Goal: Information Seeking & Learning: Check status

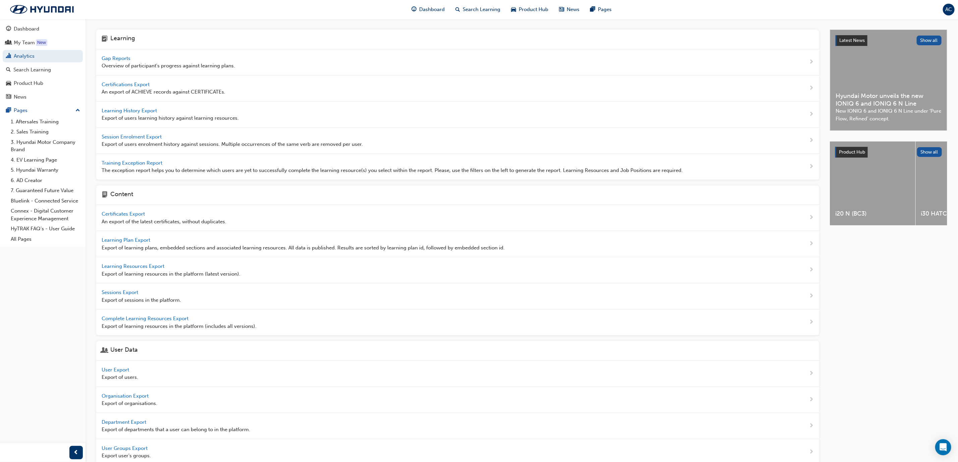
click at [119, 58] on span "Gap Reports" at bounding box center [117, 58] width 30 height 6
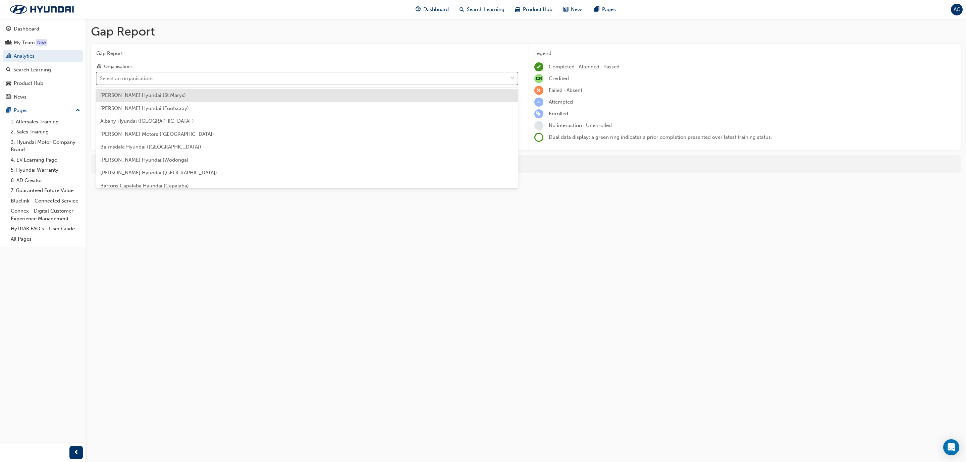
click at [177, 82] on div "Select an organisations" at bounding box center [302, 78] width 411 height 12
click at [101, 81] on input "Organisations option [PERSON_NAME] Hyundai (St Marys) focused, 1 of 182. 182 re…" at bounding box center [100, 78] width 1 height 6
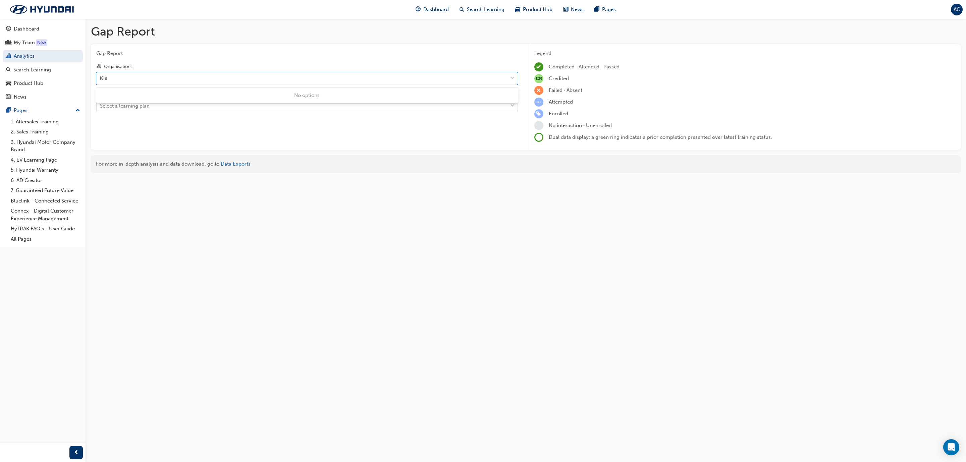
type input "Kl"
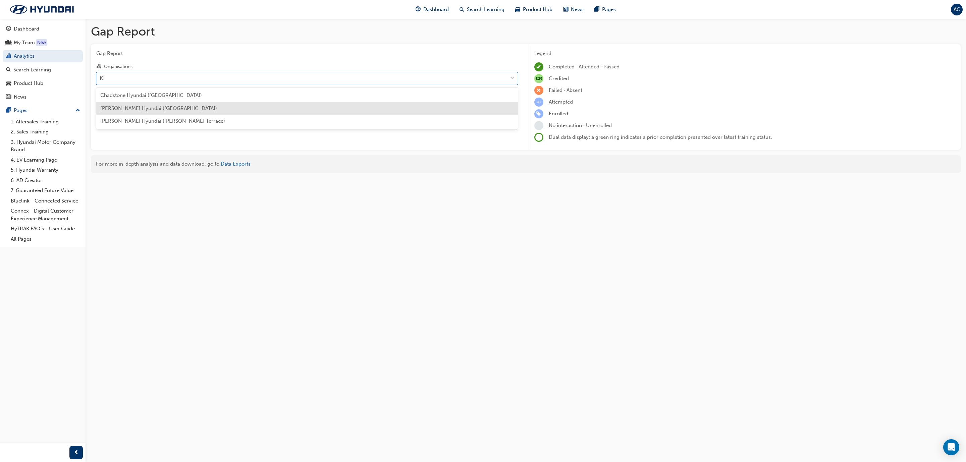
click at [172, 109] on div "[PERSON_NAME] Hyundai ([GEOGRAPHIC_DATA])" at bounding box center [307, 108] width 422 height 13
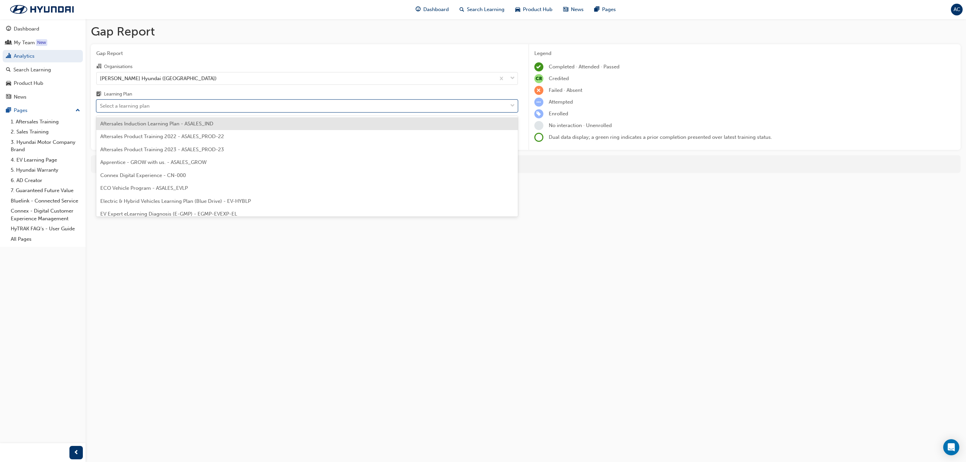
click at [197, 105] on div "Select a learning plan" at bounding box center [302, 106] width 411 height 12
click at [101, 105] on input "Learning Plan option Aftersales Induction Learning Plan - ASALES_IND focused, 1…" at bounding box center [100, 106] width 1 height 6
type input "tech"
click at [196, 121] on span "Hyundai Technician H-STEP - ASALES_TECHLP" at bounding box center [154, 124] width 109 height 6
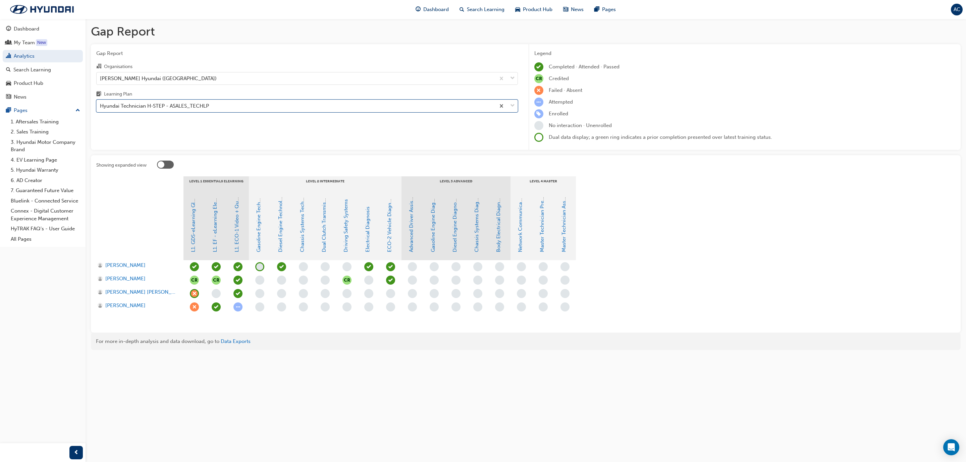
click at [365, 405] on div "Gap Report Gap Report Organisations [PERSON_NAME] Hyundai ([PERSON_NAME]) Learn…" at bounding box center [483, 231] width 966 height 462
click at [817, 292] on section "LEVEL 1 Essentials eLearning LEVEL 2 Intermediate LEVEL 3 Advanced LEVEL 4 Mast…" at bounding box center [525, 251] width 859 height 151
click at [159, 80] on div "[PERSON_NAME] Hyundai ([GEOGRAPHIC_DATA])" at bounding box center [158, 78] width 117 height 8
click at [101, 80] on input "Organisations [PERSON_NAME] Hyundai ([GEOGRAPHIC_DATA])" at bounding box center [100, 78] width 1 height 6
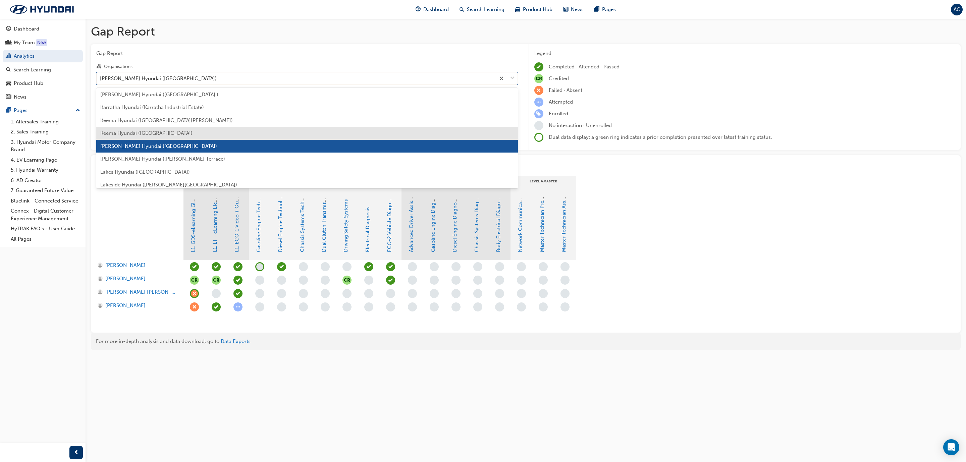
scroll to position [1013, 0]
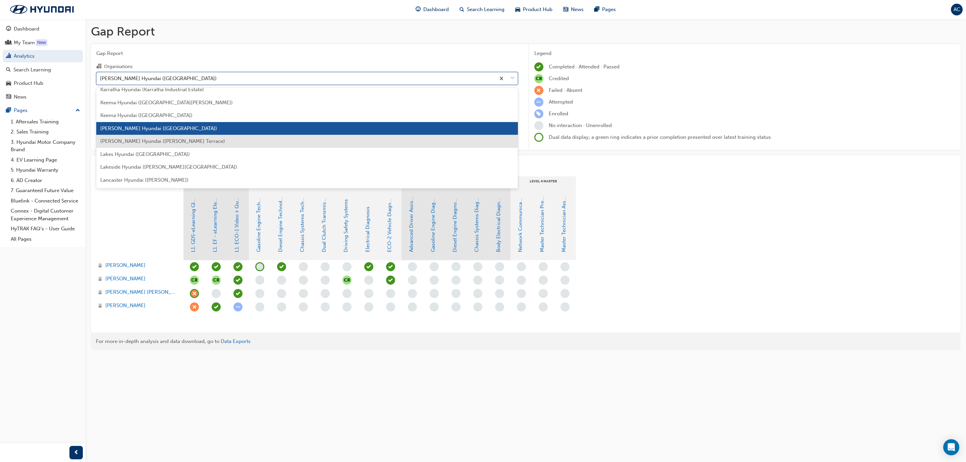
click at [195, 145] on div "[PERSON_NAME] Hyundai ([PERSON_NAME] Terrace)" at bounding box center [307, 141] width 422 height 13
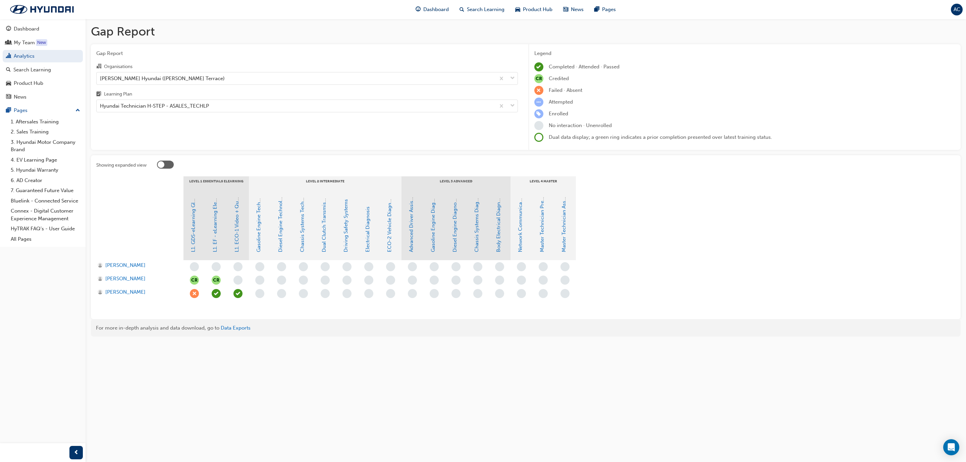
click at [799, 211] on section "LEVEL 1 Essentials eLearning LEVEL 2 Intermediate LEVEL 3 Advanced LEVEL 4 Mast…" at bounding box center [525, 244] width 859 height 137
click at [488, 108] on div "Hyundai Technician H-STEP - ASALES_TECHLP" at bounding box center [296, 106] width 399 height 12
click at [101, 108] on input "Learning Plan Hyundai Technician H-STEP - ASALES_TECHLP" at bounding box center [100, 106] width 1 height 6
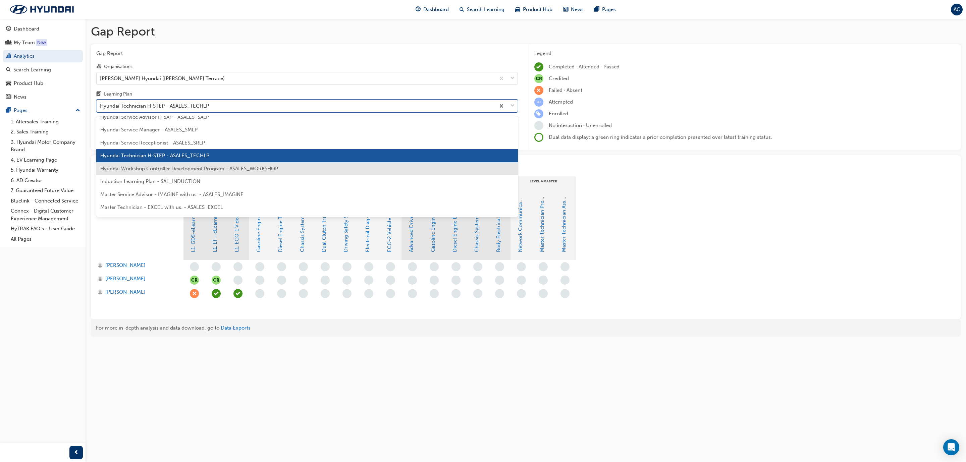
scroll to position [213, 0]
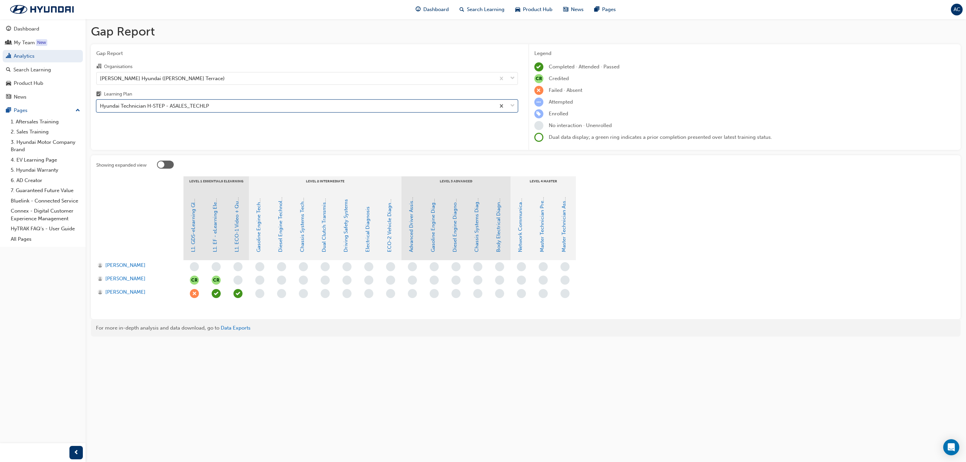
click at [224, 106] on div "Hyundai Technician H-STEP - ASALES_TECHLP" at bounding box center [296, 106] width 399 height 12
click at [101, 106] on input "Learning Plan option Hyundai Technician H-STEP - ASALES_TECHLP, selected. 0 res…" at bounding box center [100, 106] width 1 height 6
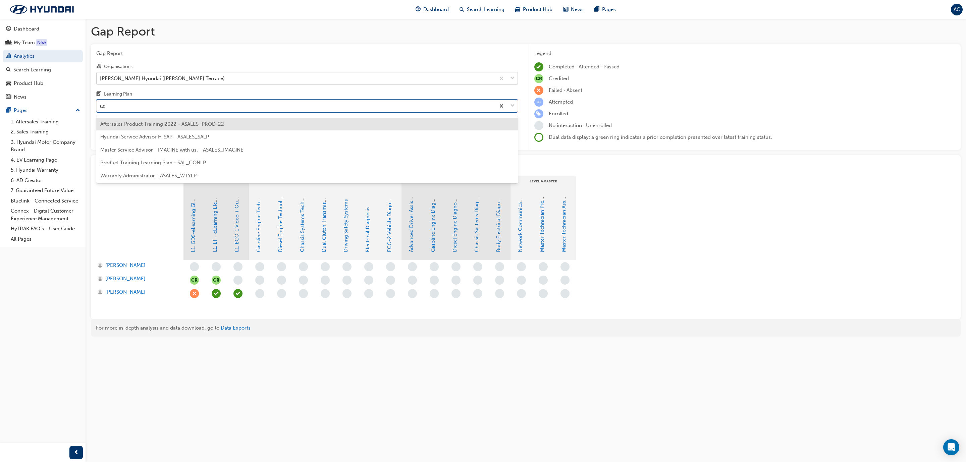
type input "adv"
click at [190, 123] on span "Hyundai Service Advisor H-SAP - ASALES_SALP" at bounding box center [154, 124] width 109 height 6
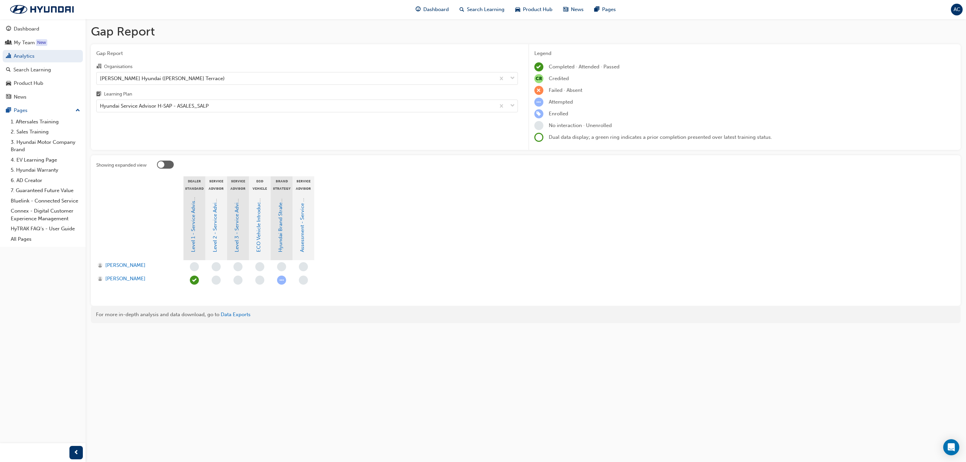
click at [711, 158] on div "Showing expanded view Dealer Standard 8 - Mandatory Training - HSAP Service Adv…" at bounding box center [526, 230] width 870 height 151
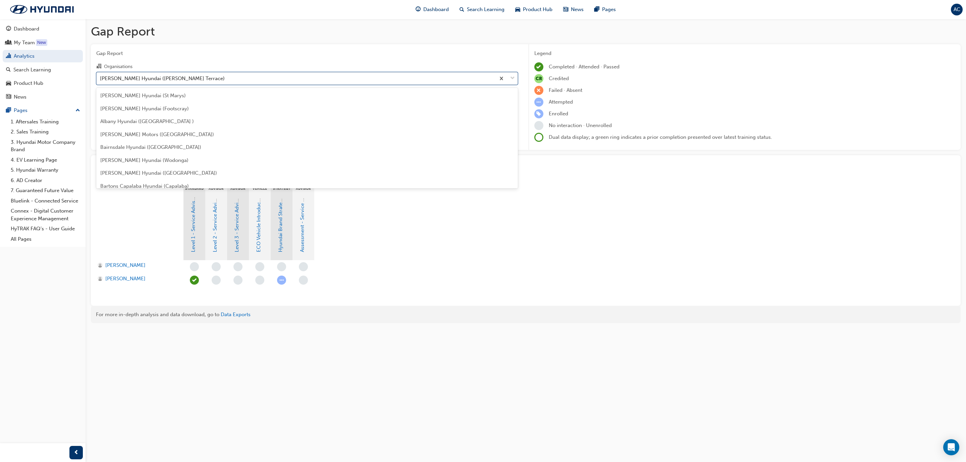
click at [171, 79] on div "[PERSON_NAME] Hyundai ([PERSON_NAME] Terrace)" at bounding box center [162, 78] width 125 height 8
click at [101, 79] on input "Organisations option [PERSON_NAME] Hyundai ([PERSON_NAME] Terrace), selected. o…" at bounding box center [100, 78] width 1 height 6
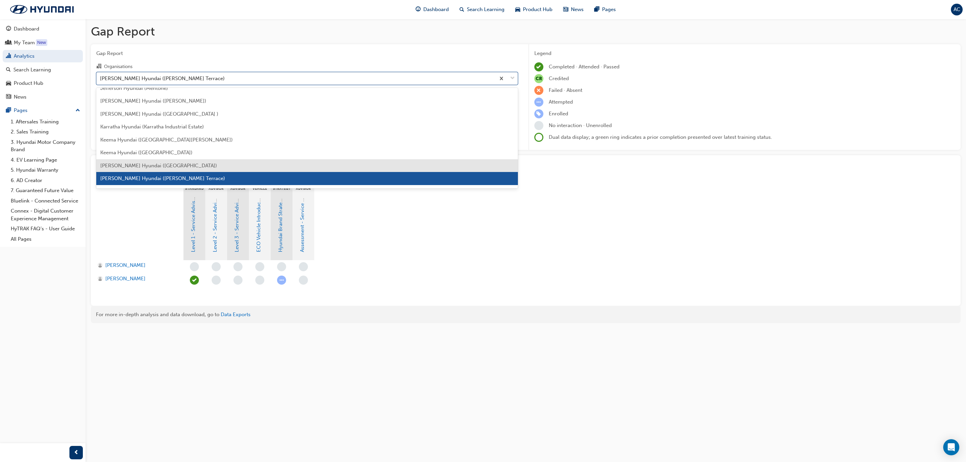
click at [162, 163] on span "[PERSON_NAME] Hyundai ([GEOGRAPHIC_DATA])" at bounding box center [158, 166] width 117 height 6
